Goal: Information Seeking & Learning: Learn about a topic

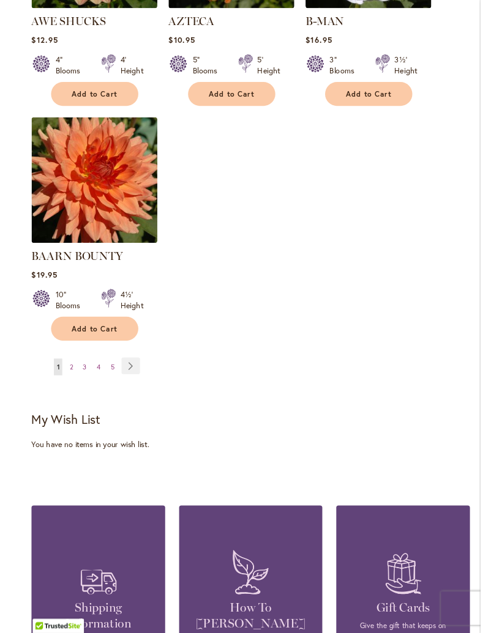
scroll to position [1575, 0]
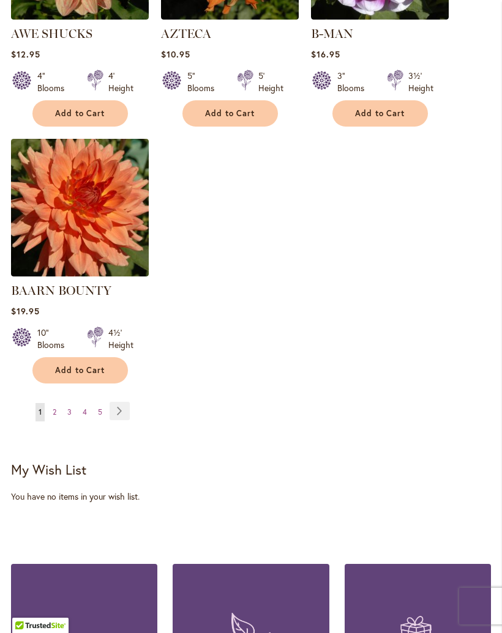
click at [124, 402] on link "Page Next" at bounding box center [119, 411] width 20 height 18
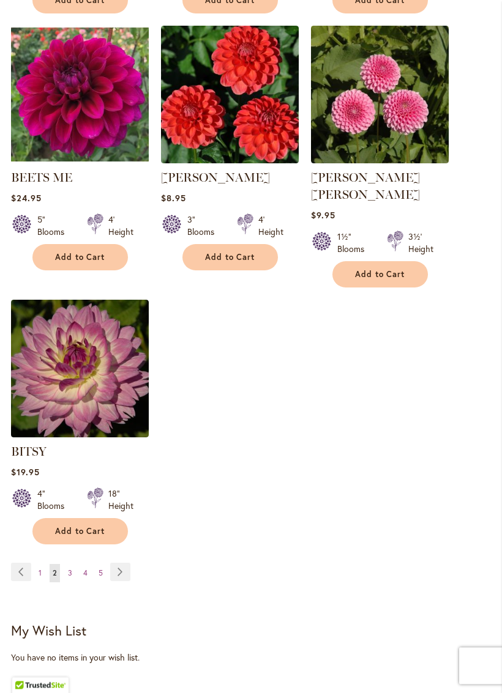
scroll to position [1414, 0]
click at [127, 563] on link "Page Next" at bounding box center [120, 572] width 20 height 18
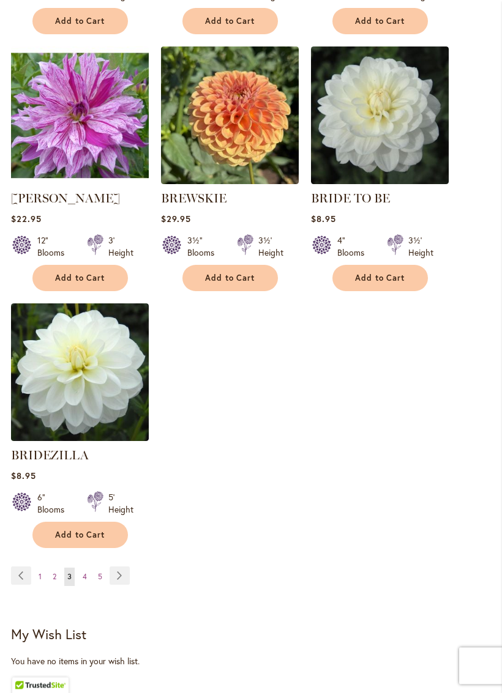
scroll to position [1394, 0]
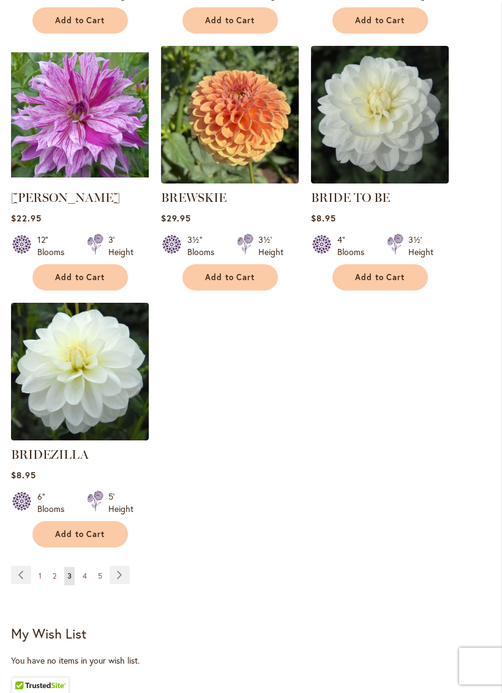
click at [124, 575] on link "Page Next" at bounding box center [119, 575] width 20 height 18
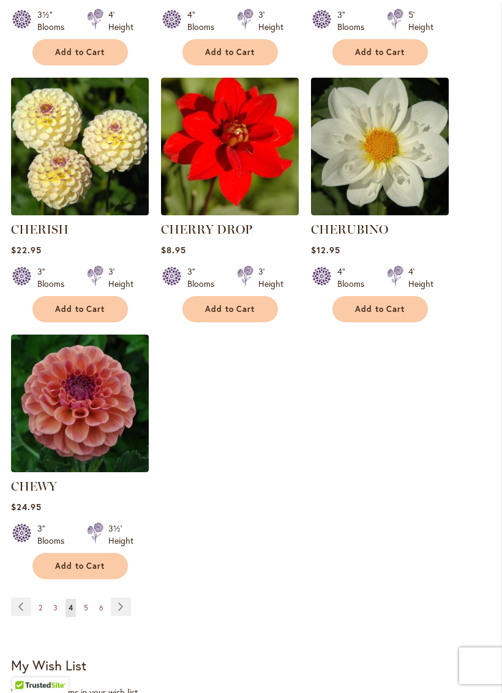
scroll to position [1380, 0]
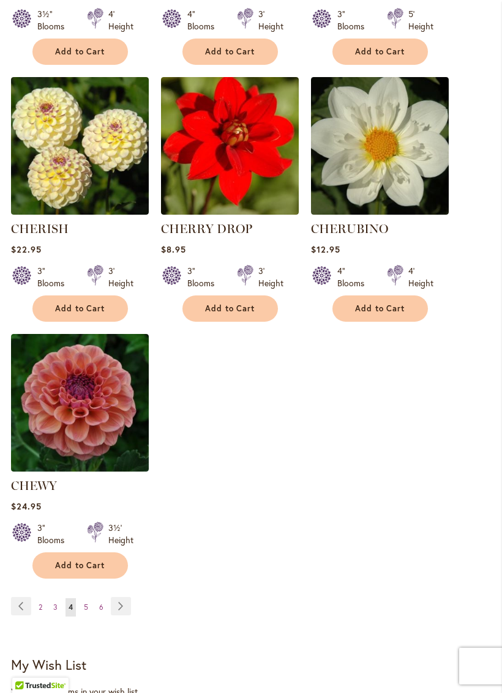
click at [128, 606] on link "Page Next" at bounding box center [121, 606] width 20 height 18
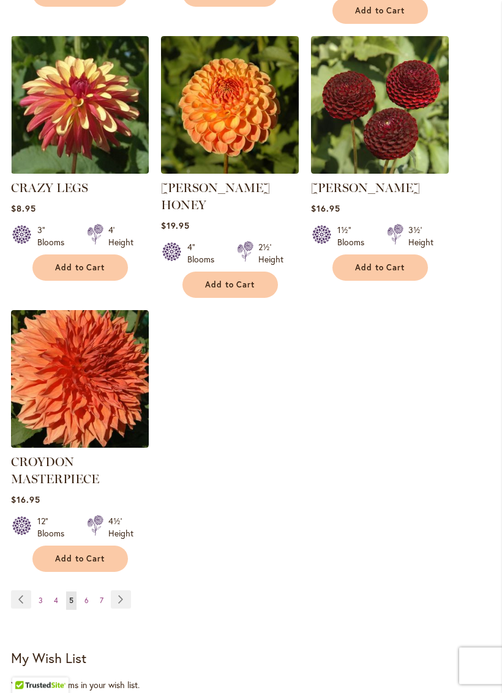
scroll to position [1455, 0]
click at [128, 590] on link "Page Next" at bounding box center [121, 599] width 20 height 18
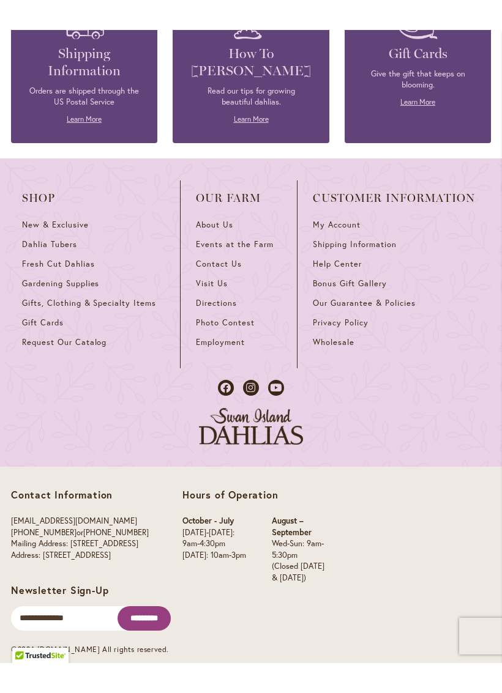
scroll to position [2179, 0]
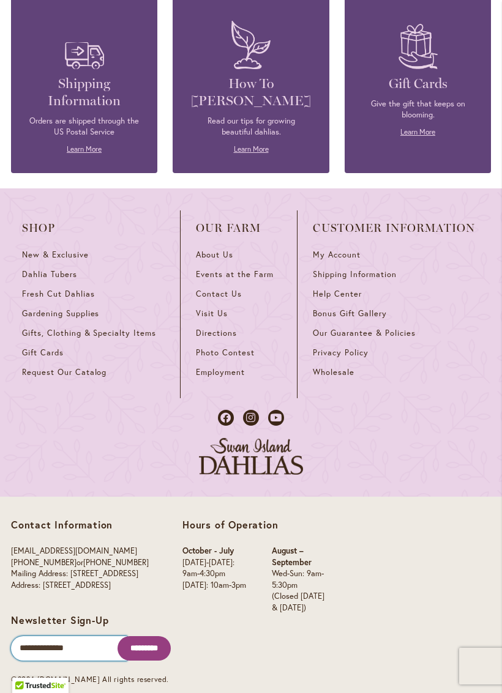
click at [62, 632] on input "Email" at bounding box center [69, 648] width 116 height 24
type input "**********"
click at [146, 632] on input "*********" at bounding box center [143, 648] width 53 height 24
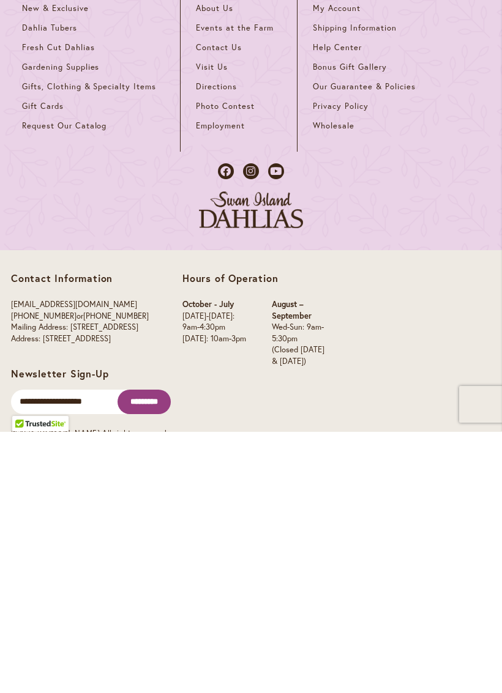
scroll to position [0, 0]
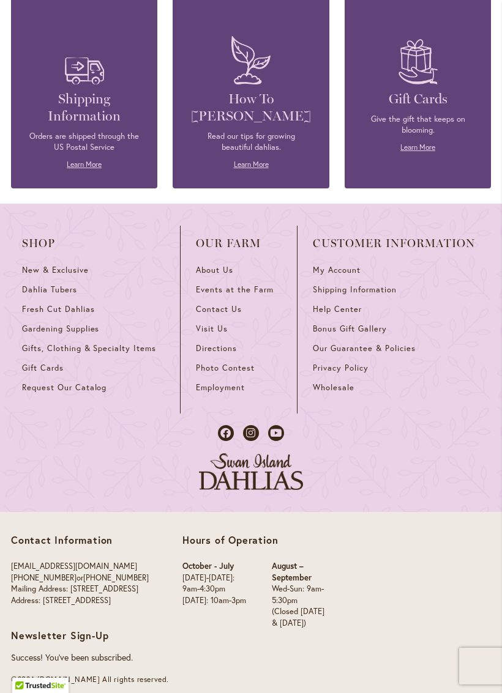
click at [240, 160] on link "Learn More" at bounding box center [251, 164] width 35 height 9
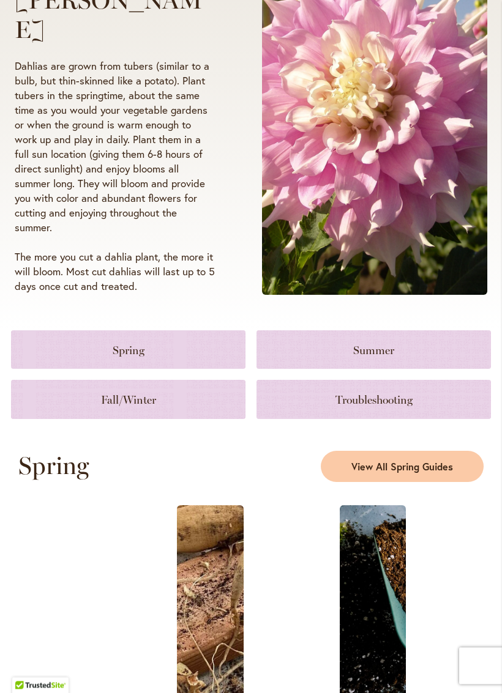
scroll to position [239, 0]
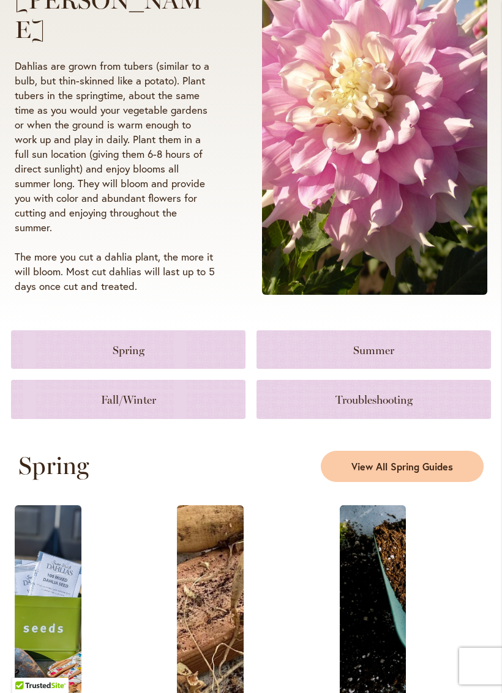
click at [190, 396] on link at bounding box center [128, 399] width 234 height 39
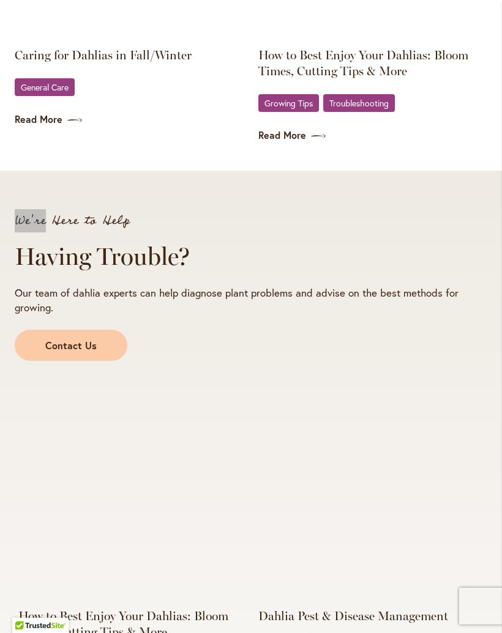
scroll to position [2113, 0]
